Goal: Transaction & Acquisition: Purchase product/service

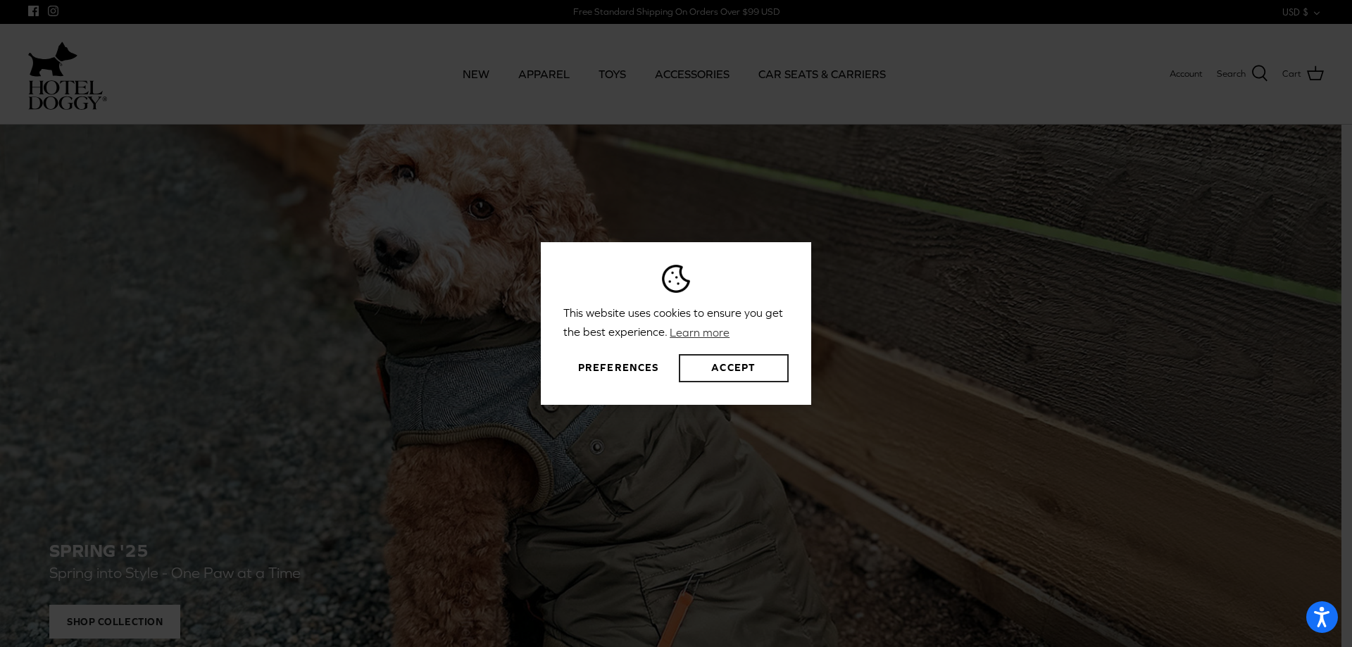
click at [729, 368] on button "Accept" at bounding box center [734, 368] width 110 height 28
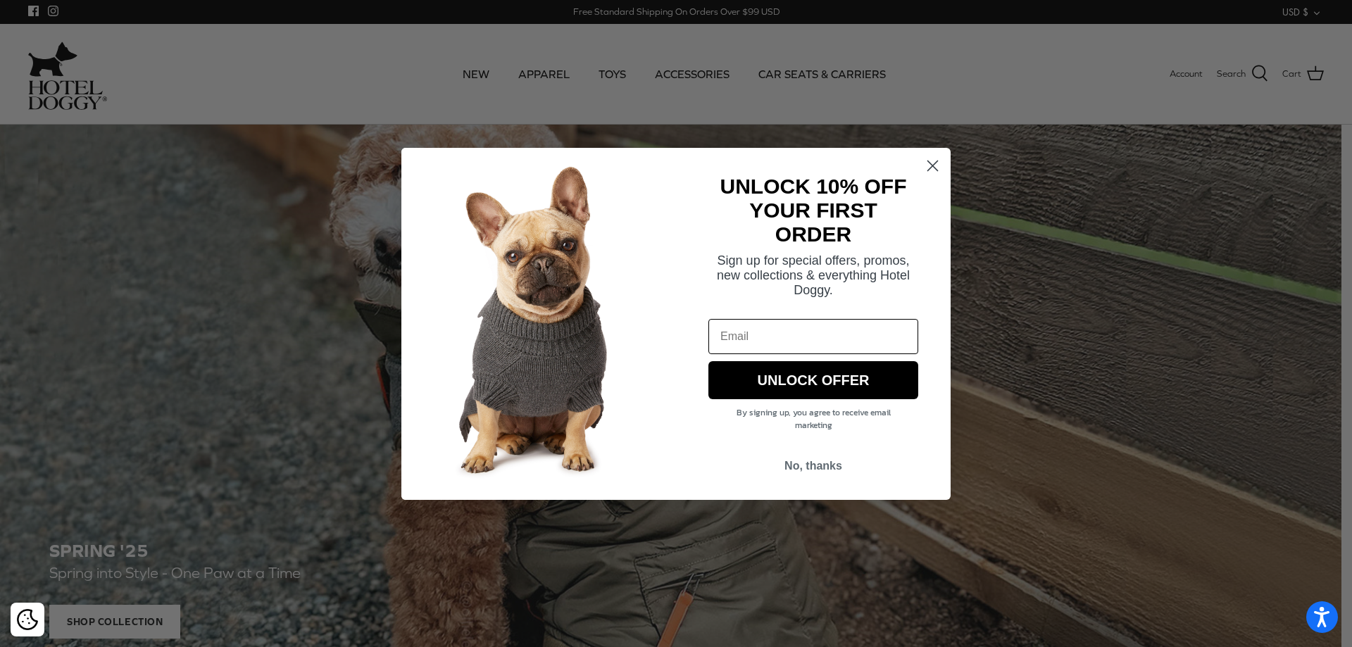
click at [929, 163] on circle "Close dialog" at bounding box center [932, 164] width 23 height 23
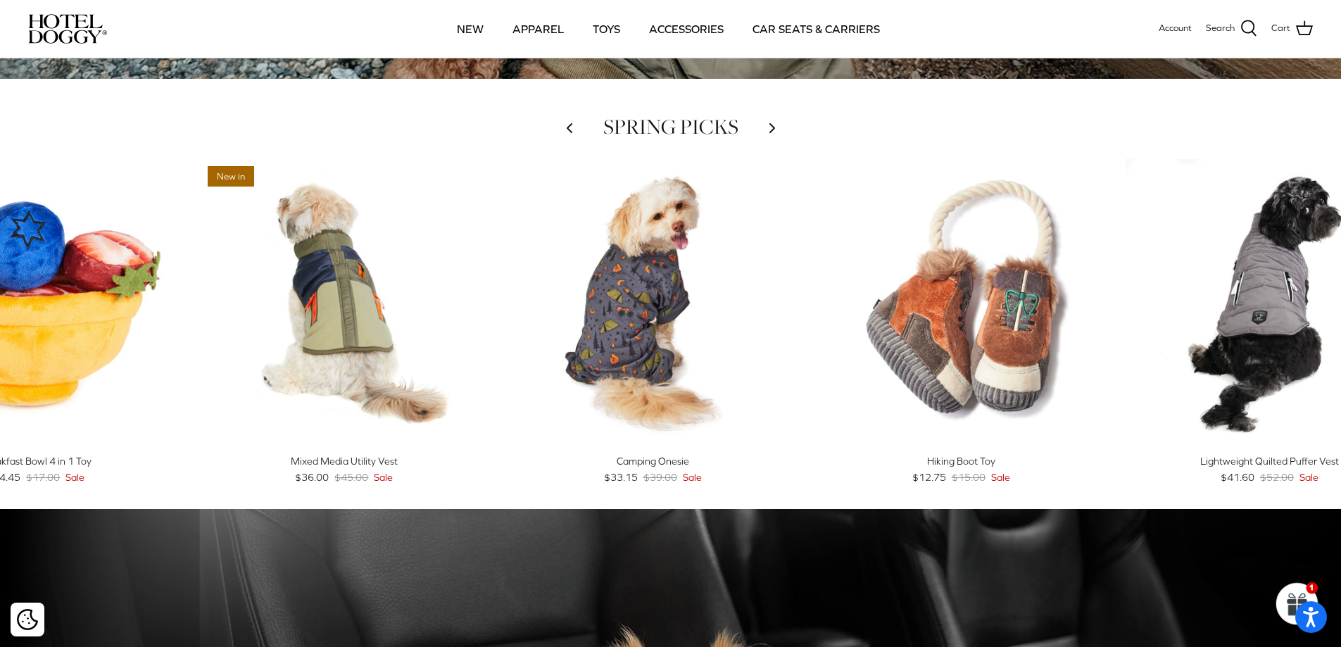
scroll to position [563, 0]
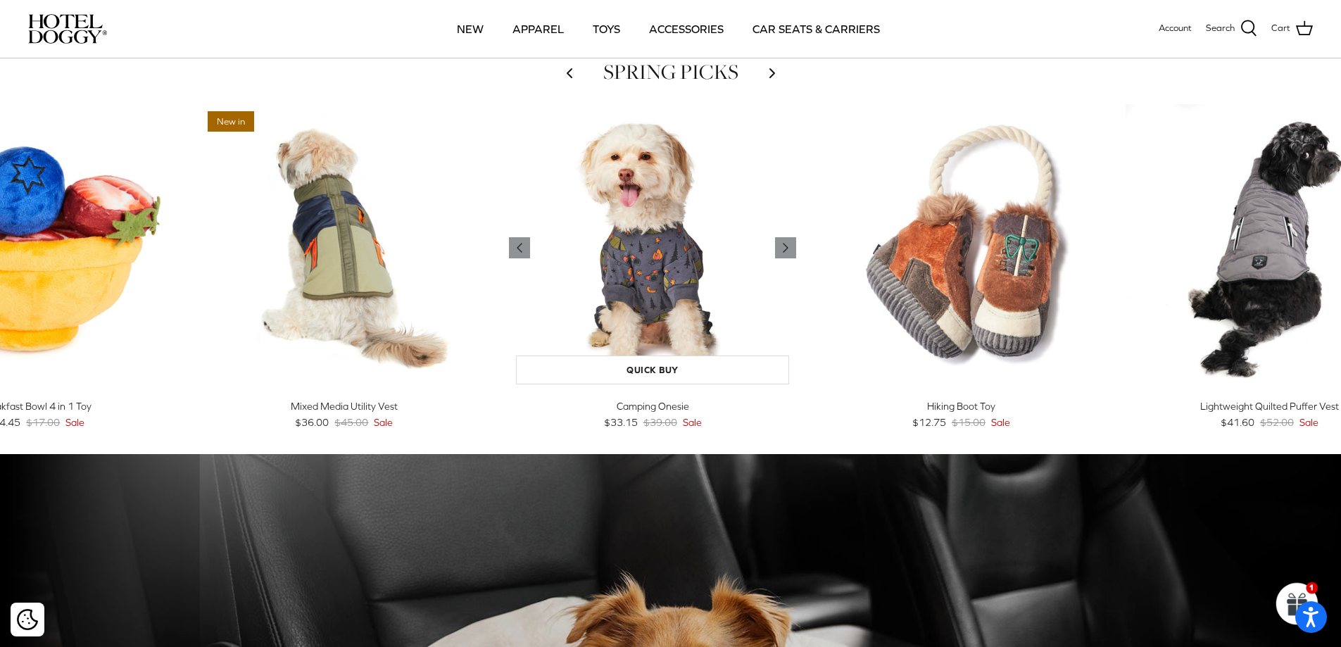
click at [681, 265] on img "Camping Onesie" at bounding box center [652, 247] width 287 height 287
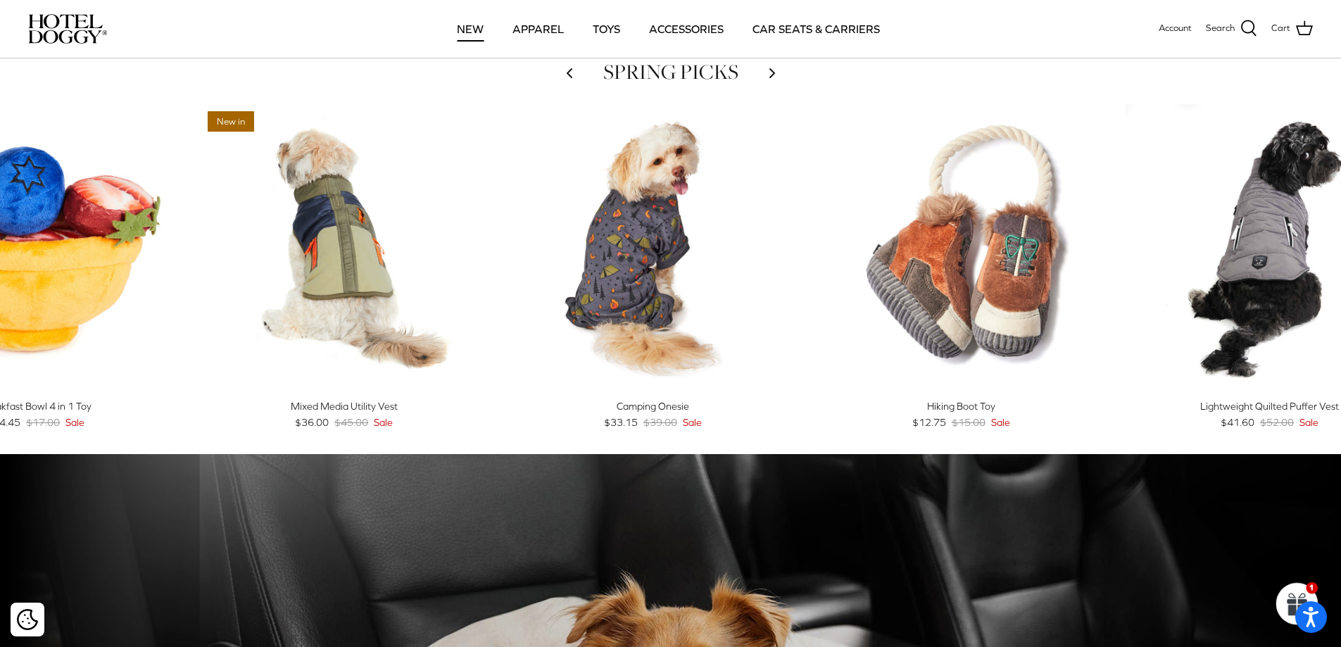
click at [472, 29] on link "NEW" at bounding box center [470, 29] width 52 height 48
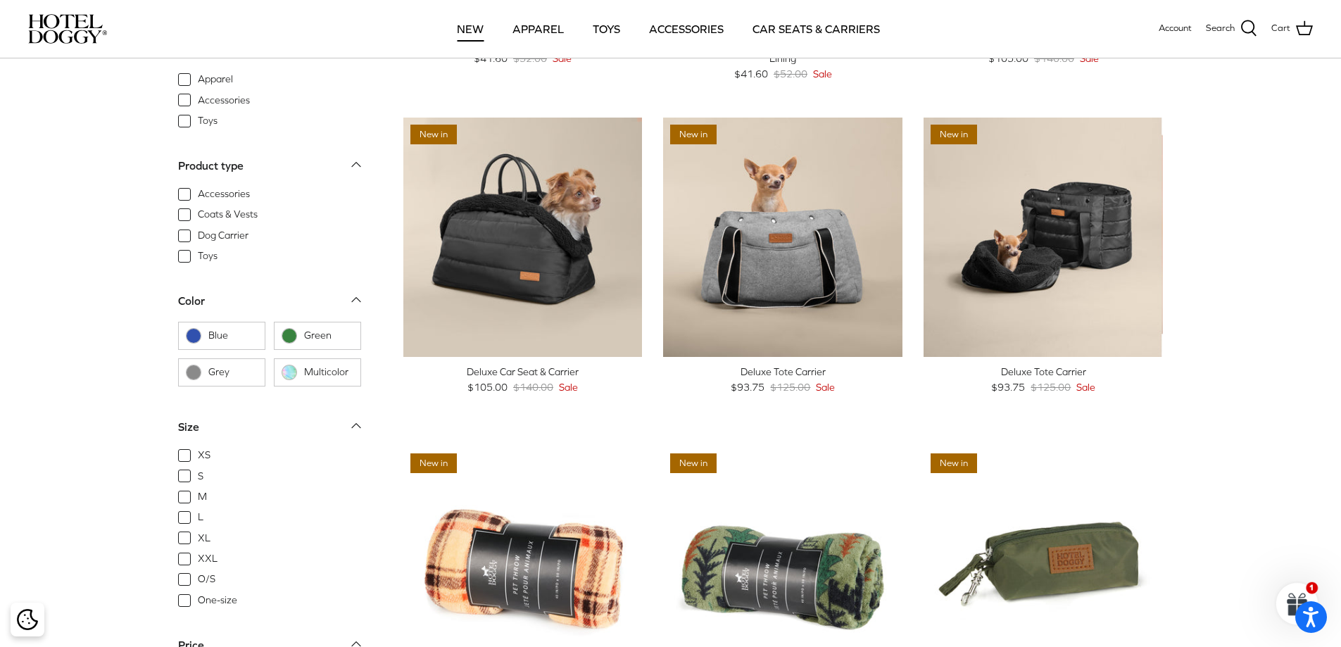
scroll to position [1901, 0]
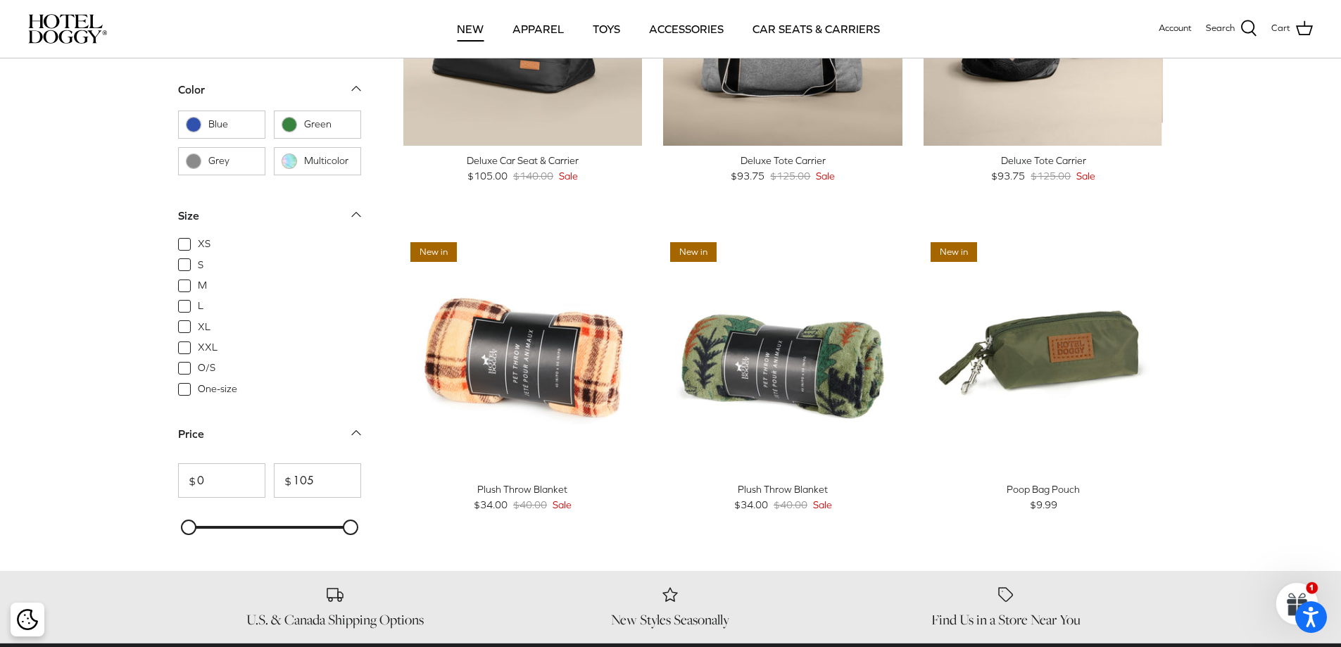
click at [198, 307] on span "L" at bounding box center [201, 306] width 6 height 14
click at [196, 299] on input "L" at bounding box center [196, 298] width 1 height 1
checkbox input "true"
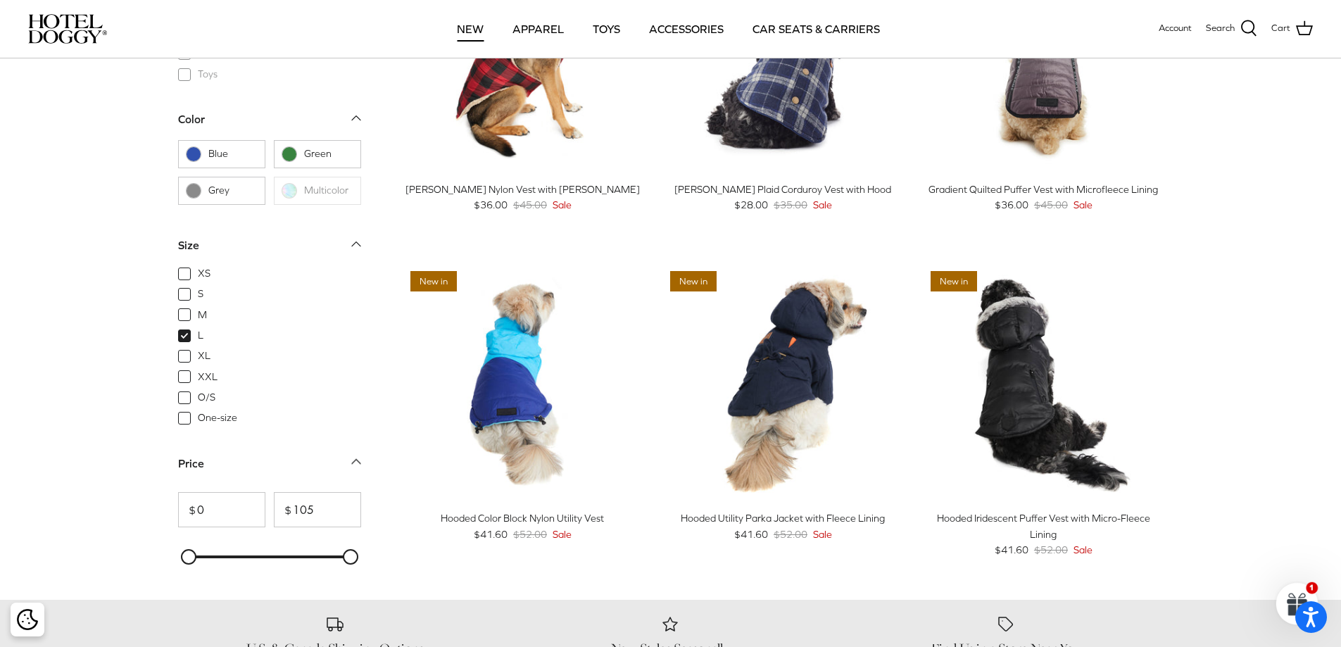
scroll to position [345, 0]
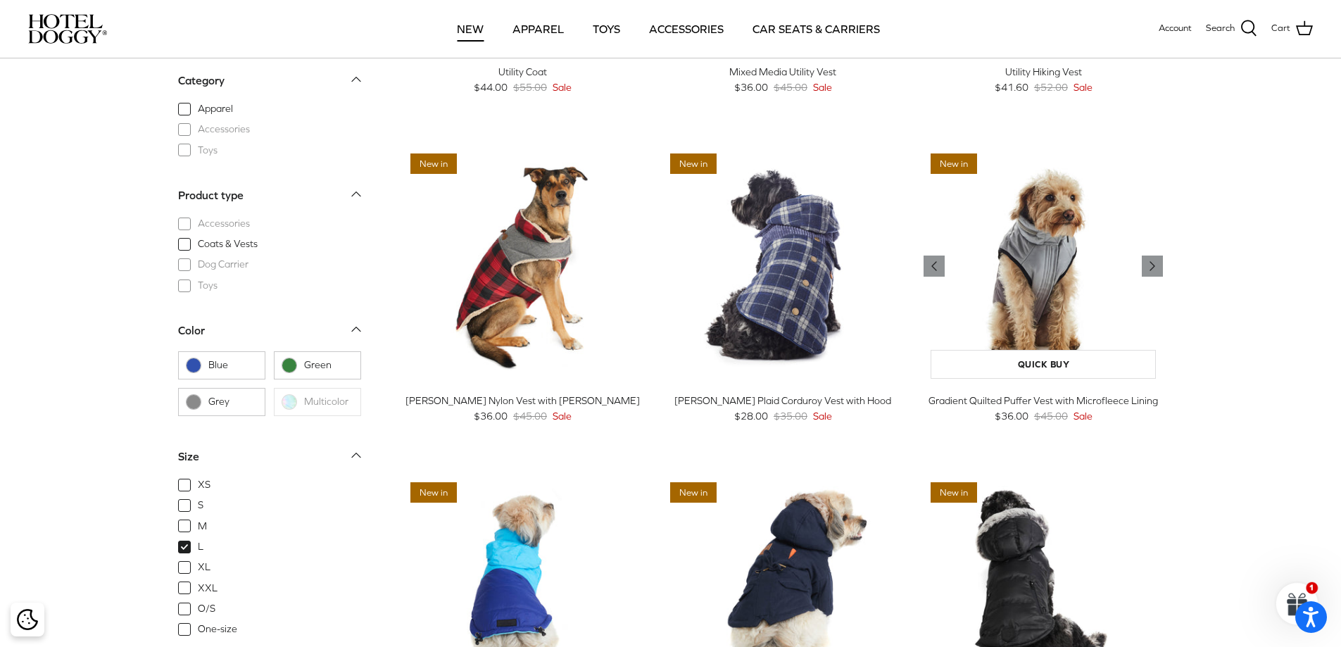
click at [1046, 305] on img "Gradient Quilted Puffer Vest with Microfleece Lining" at bounding box center [1043, 265] width 239 height 239
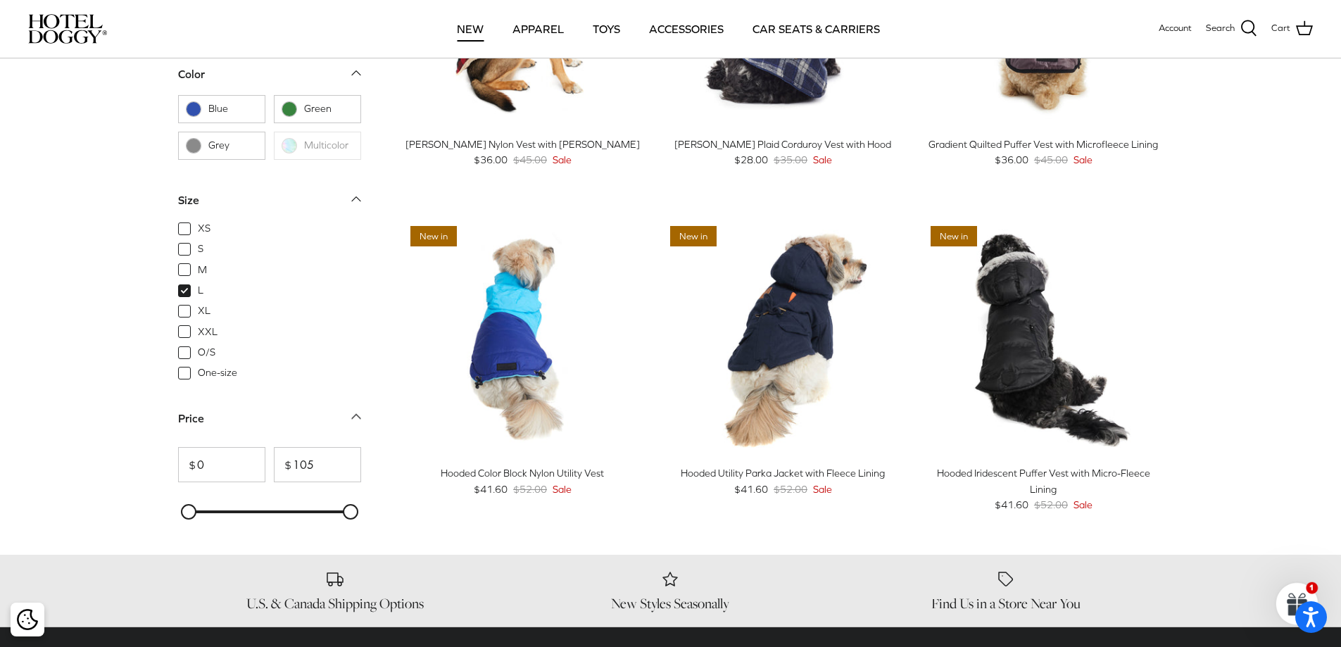
scroll to position [634, 0]
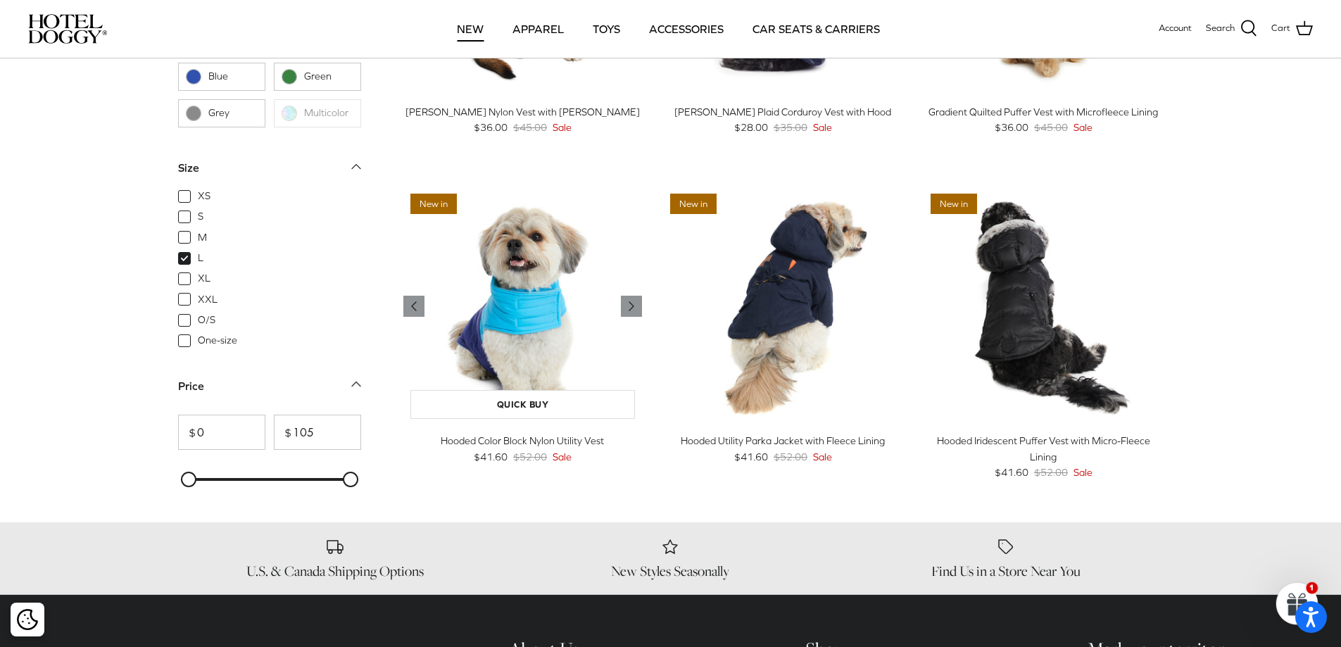
click at [510, 350] on img "Hooded Color Block Nylon Utility Vest" at bounding box center [522, 306] width 239 height 239
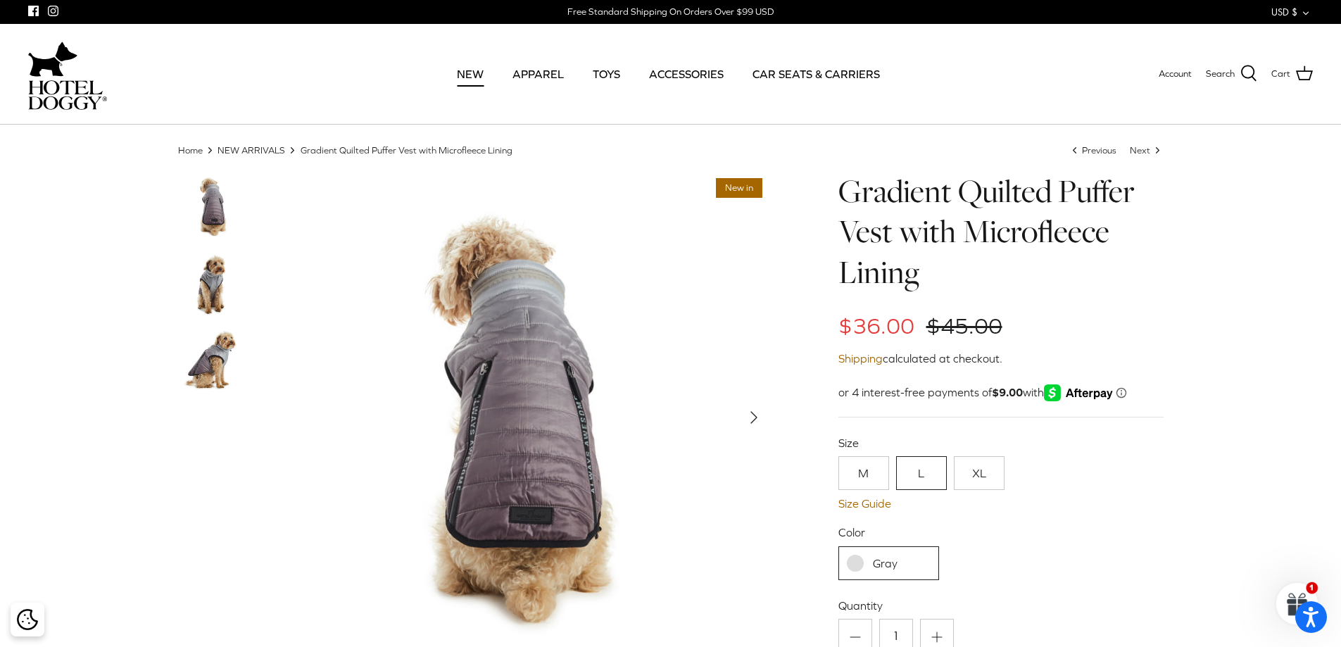
click at [213, 291] on img at bounding box center [213, 284] width 70 height 70
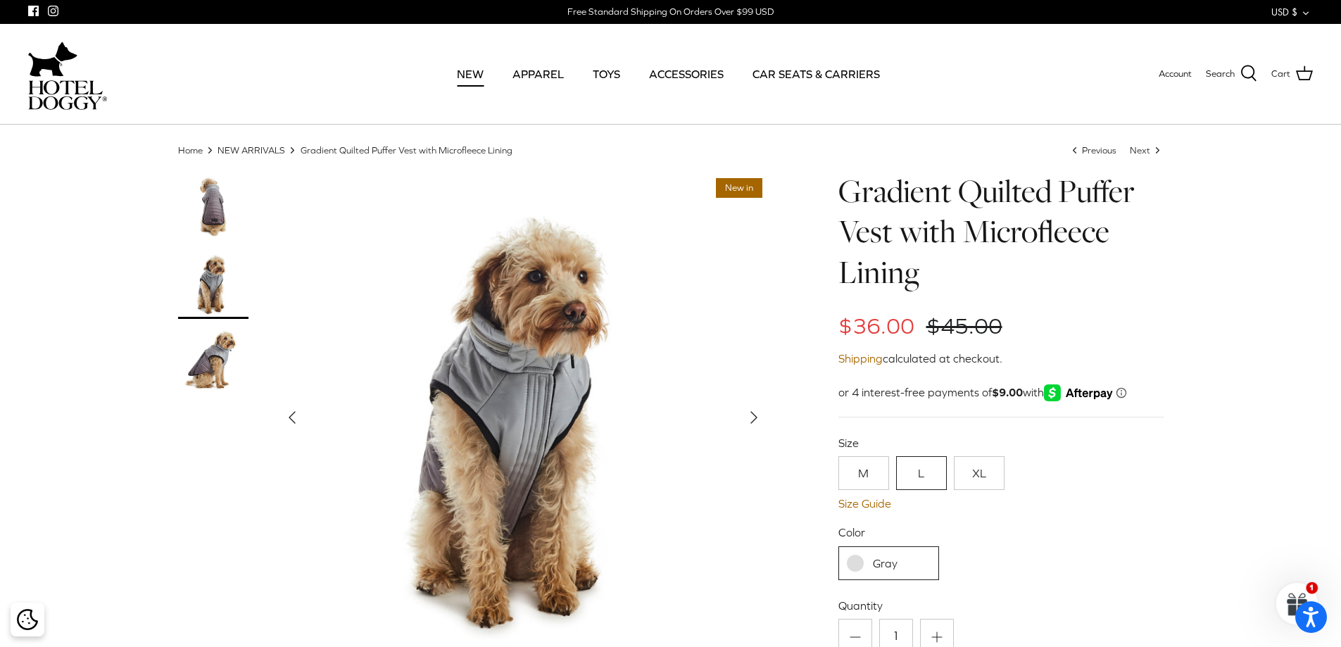
click at [213, 362] on img at bounding box center [213, 361] width 70 height 70
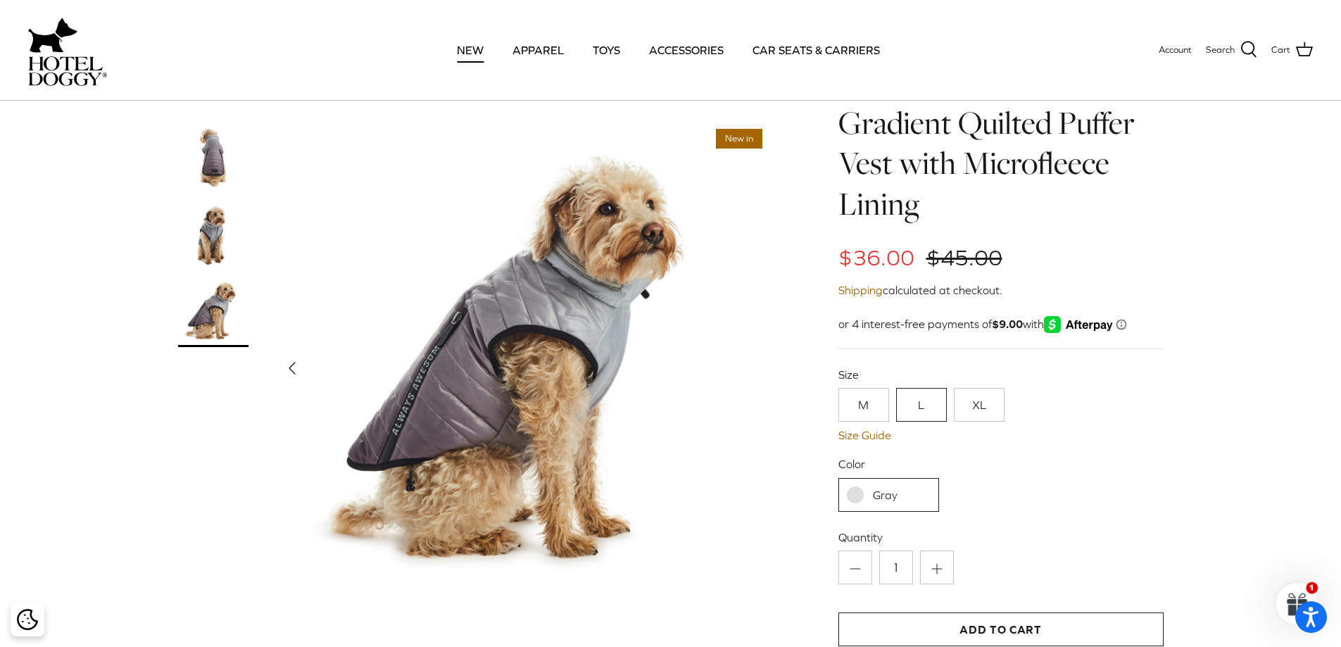
scroll to position [141, 0]
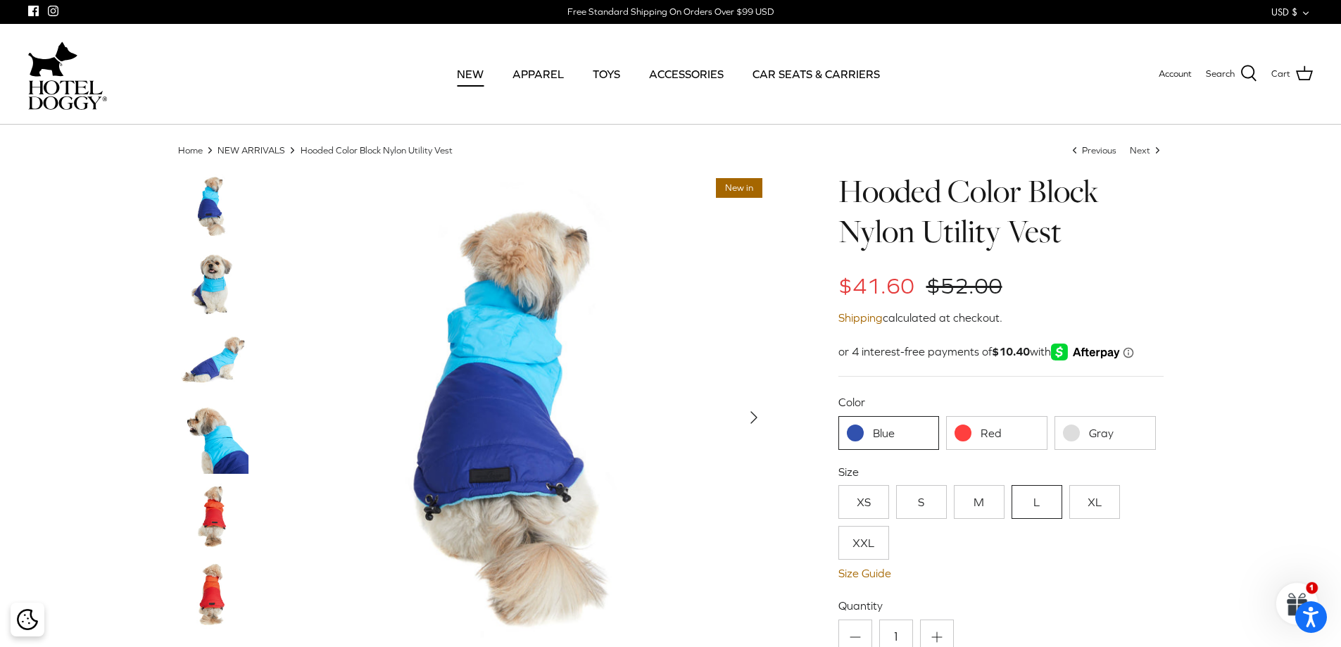
click at [974, 427] on link "Red" at bounding box center [996, 433] width 101 height 34
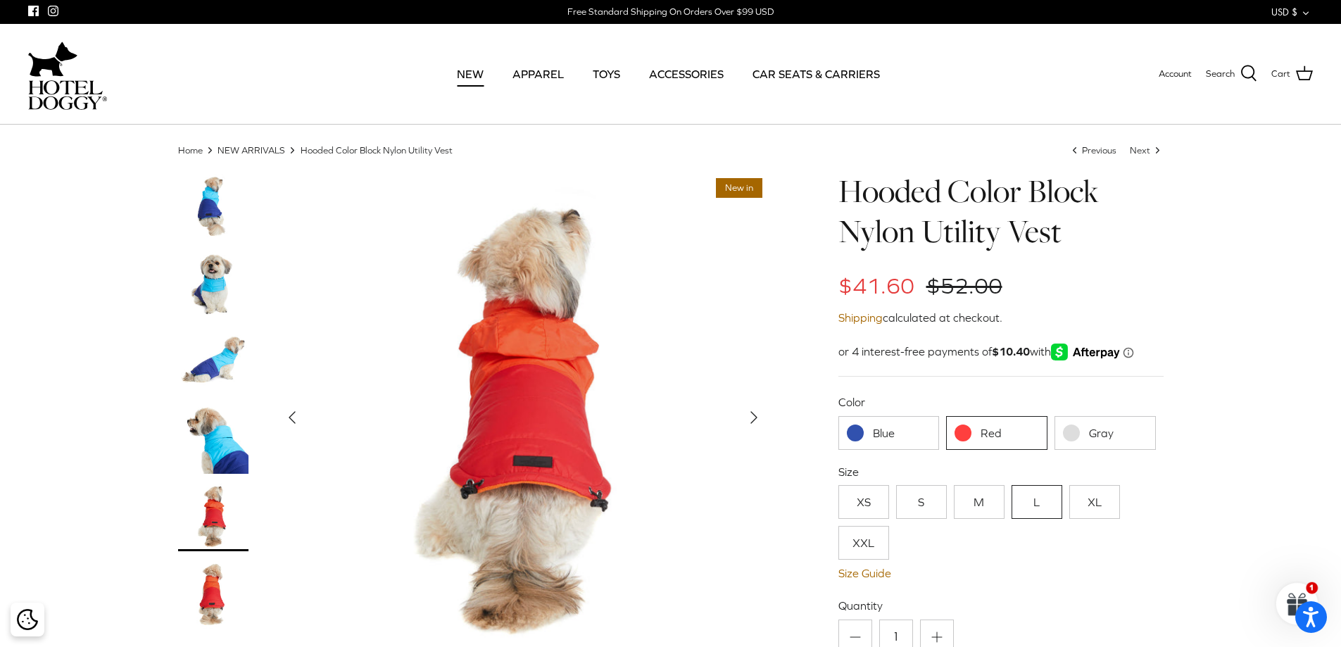
click at [892, 439] on link "Blue" at bounding box center [888, 433] width 101 height 34
